Goal: Task Accomplishment & Management: Manage account settings

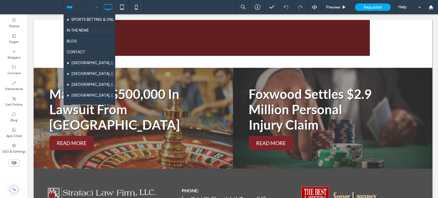
scroll to position [266, 0]
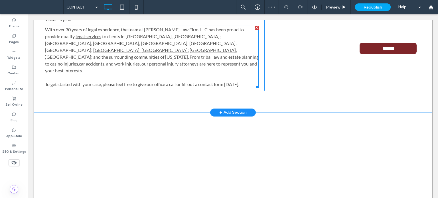
scroll to position [371, 0]
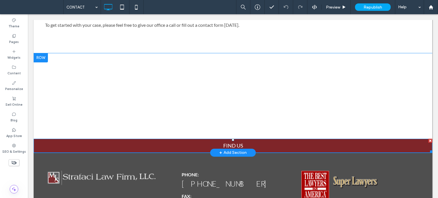
click at [168, 139] on link "FIND US" at bounding box center [233, 146] width 399 height 14
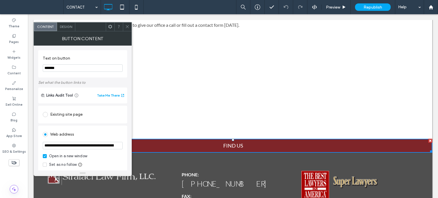
click at [125, 26] on icon at bounding box center [127, 27] width 4 height 4
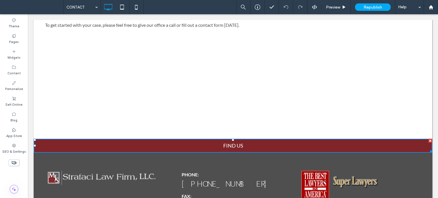
click at [130, 28] on div at bounding box center [127, 27] width 9 height 9
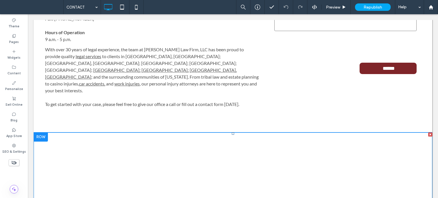
scroll to position [228, 0]
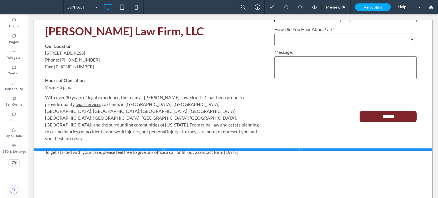
drag, startPoint x: 131, startPoint y: 181, endPoint x: 139, endPoint y: 150, distance: 31.7
click at [139, 150] on div at bounding box center [233, 150] width 399 height 3
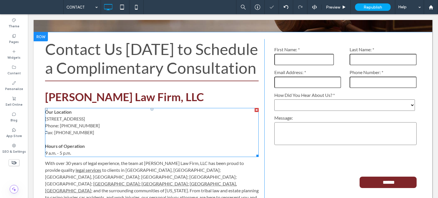
scroll to position [171, 0]
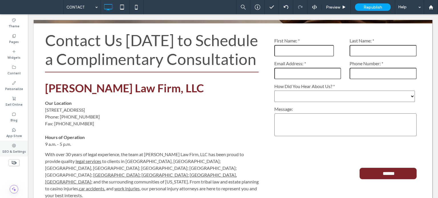
click at [16, 149] on label "SEO & Settings" at bounding box center [14, 151] width 24 height 6
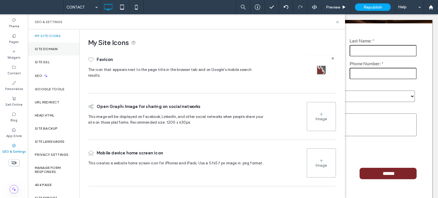
click at [52, 46] on div "Site Domain" at bounding box center [53, 48] width 51 height 13
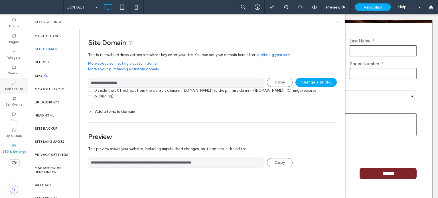
drag, startPoint x: 161, startPoint y: 86, endPoint x: 27, endPoint y: 81, distance: 134.4
click at [27, 81] on div "**********" at bounding box center [14, 106] width 28 height 184
click at [337, 21] on use at bounding box center [337, 22] width 2 height 2
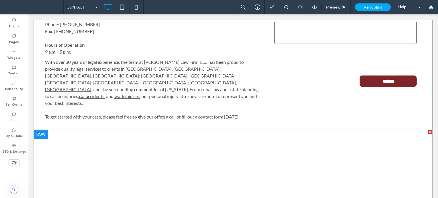
scroll to position [285, 0]
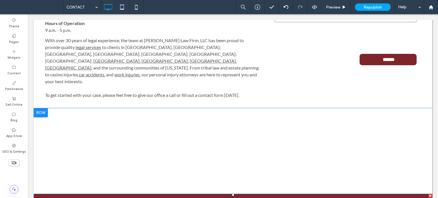
click at [182, 194] on link "FIND US" at bounding box center [233, 201] width 399 height 14
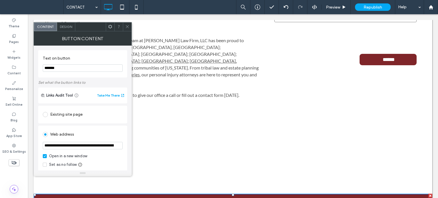
scroll to position [0, 323]
drag, startPoint x: 70, startPoint y: 159, endPoint x: 202, endPoint y: 142, distance: 132.6
click at [129, 29] on icon at bounding box center [127, 27] width 4 height 4
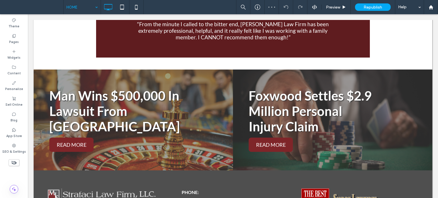
scroll to position [1200, 0]
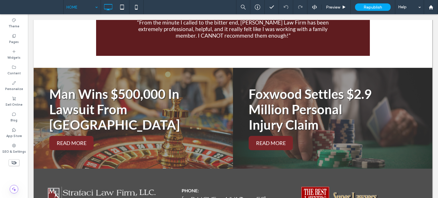
type input "****"
type input "**"
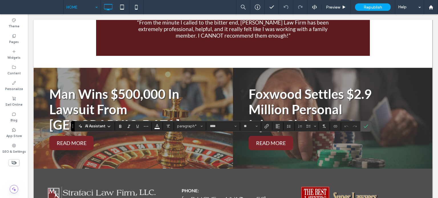
drag, startPoint x: 232, startPoint y: 152, endPoint x: 160, endPoint y: 149, distance: 71.9
click at [269, 129] on label "Link" at bounding box center [266, 126] width 9 height 8
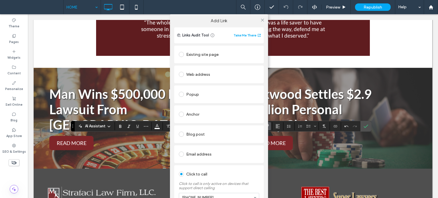
click at [196, 75] on div "Web address" at bounding box center [219, 74] width 80 height 9
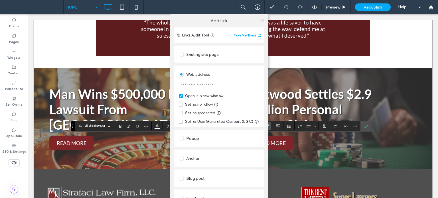
click at [198, 86] on input "url" at bounding box center [219, 85] width 80 height 7
type input "**********"
click at [260, 20] on icon at bounding box center [262, 20] width 4 height 4
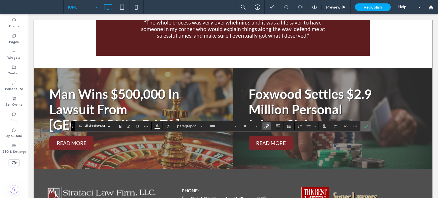
click at [366, 121] on span "Confirm" at bounding box center [366, 126] width 5 height 10
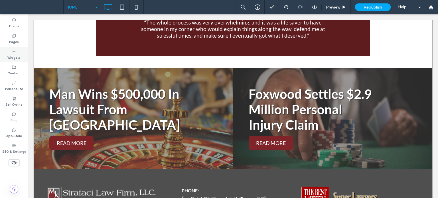
click at [9, 53] on div "Widgets" at bounding box center [14, 55] width 28 height 16
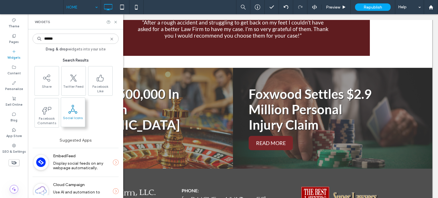
type input "******"
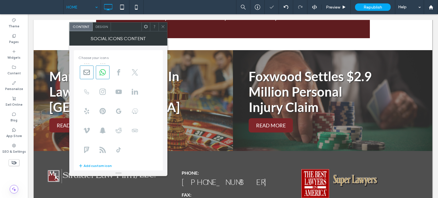
scroll to position [1200, 0]
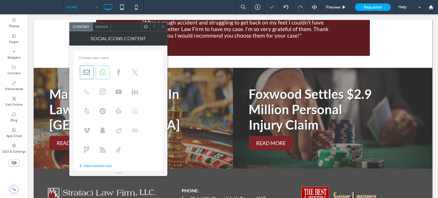
click at [102, 72] on use at bounding box center [103, 72] width 6 height 6
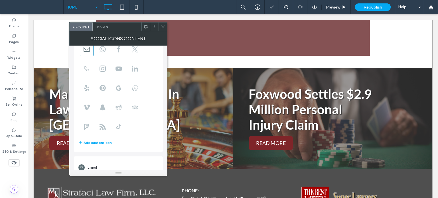
scroll to position [40, 0]
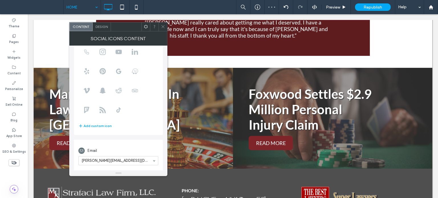
click at [162, 25] on icon at bounding box center [163, 27] width 4 height 4
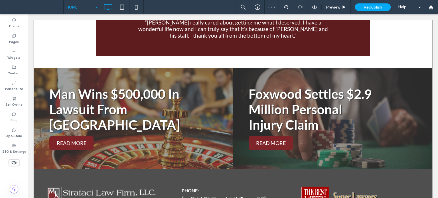
type input "****"
type input "**"
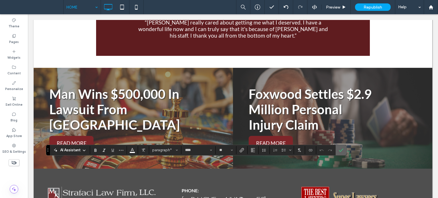
click at [341, 151] on icon "Confirm" at bounding box center [341, 150] width 5 height 5
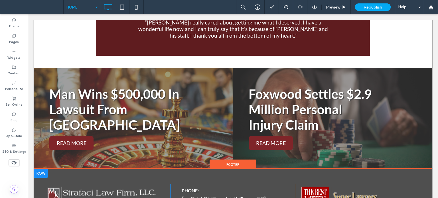
drag, startPoint x: 236, startPoint y: 161, endPoint x: 264, endPoint y: 175, distance: 30.7
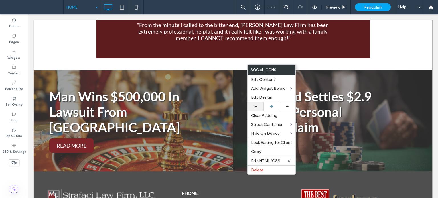
click at [257, 107] on icon at bounding box center [255, 106] width 3 height 3
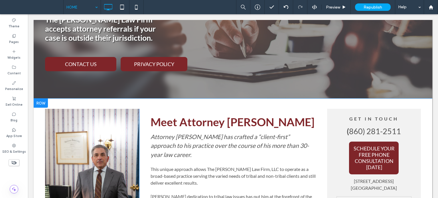
scroll to position [913, 0]
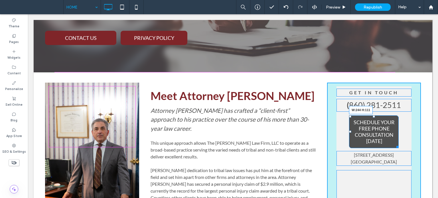
drag, startPoint x: 389, startPoint y: 63, endPoint x: 398, endPoint y: 97, distance: 34.7
click at [399, 144] on div at bounding box center [396, 146] width 4 height 4
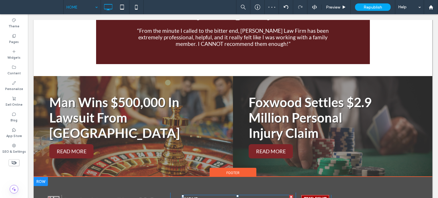
scroll to position [1197, 0]
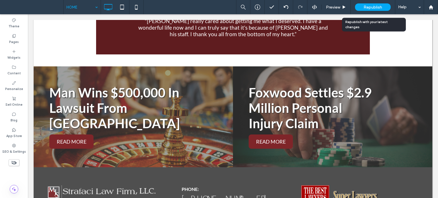
click at [368, 6] on span "Republish" at bounding box center [373, 7] width 19 height 5
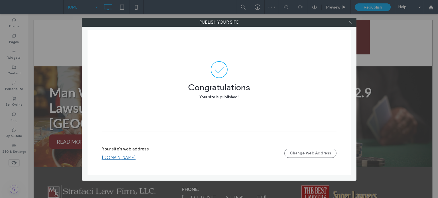
drag, startPoint x: 349, startPoint y: 20, endPoint x: 310, endPoint y: 29, distance: 40.2
click at [349, 20] on icon at bounding box center [350, 22] width 4 height 4
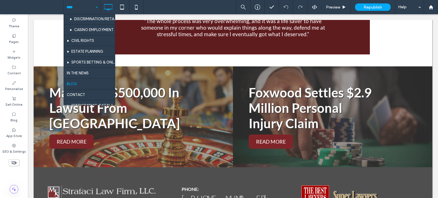
scroll to position [257, 0]
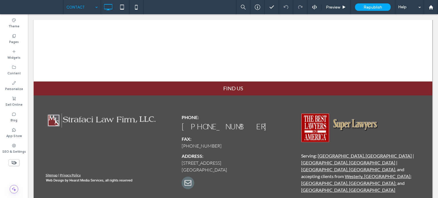
scroll to position [416, 0]
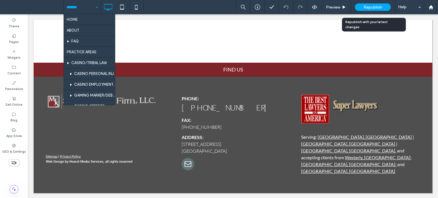
click at [371, 7] on span "Republish" at bounding box center [373, 7] width 19 height 5
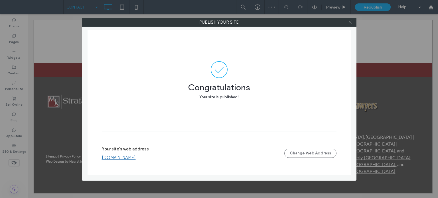
click at [351, 20] on icon at bounding box center [350, 22] width 4 height 4
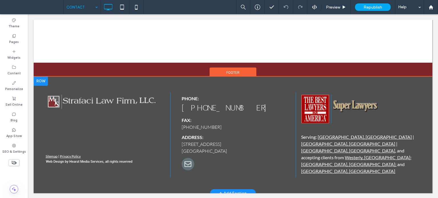
drag, startPoint x: 379, startPoint y: 34, endPoint x: 234, endPoint y: 126, distance: 172.2
click at [234, 124] on p "FAX:" at bounding box center [238, 120] width 112 height 7
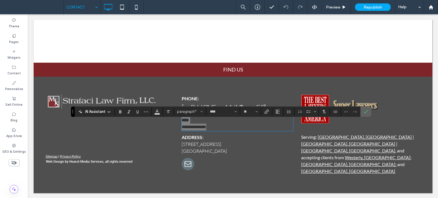
drag, startPoint x: 363, startPoint y: 108, endPoint x: 331, endPoint y: 94, distance: 35.5
click at [364, 108] on span "Confirm" at bounding box center [365, 112] width 3 height 10
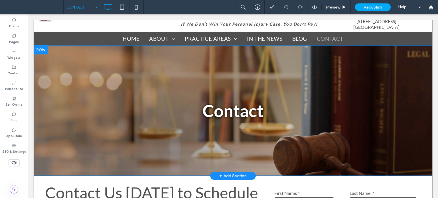
scroll to position [0, 0]
